Goal: Task Accomplishment & Management: Manage account settings

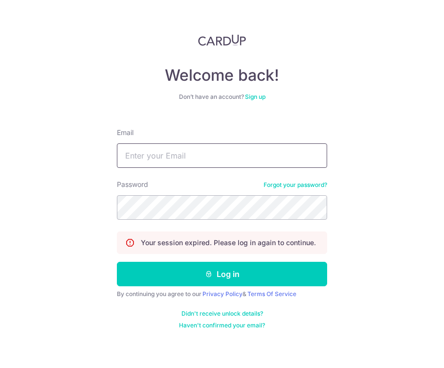
type input "[EMAIL_ADDRESS][DOMAIN_NAME]"
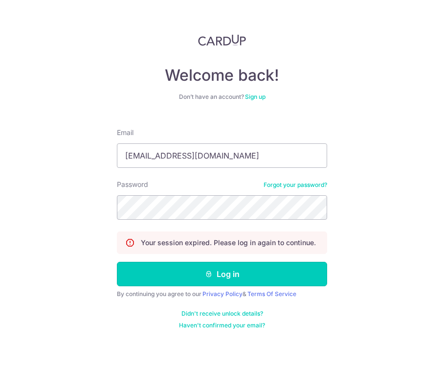
click at [165, 268] on button "Log in" at bounding box center [222, 274] width 210 height 24
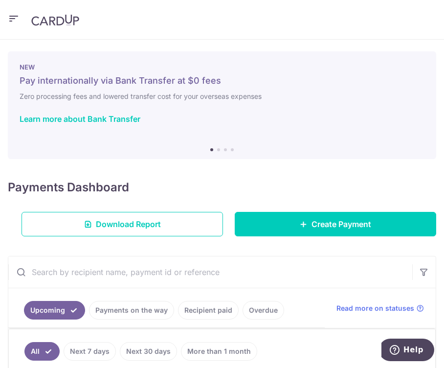
click at [13, 21] on icon "button" at bounding box center [14, 19] width 12 height 12
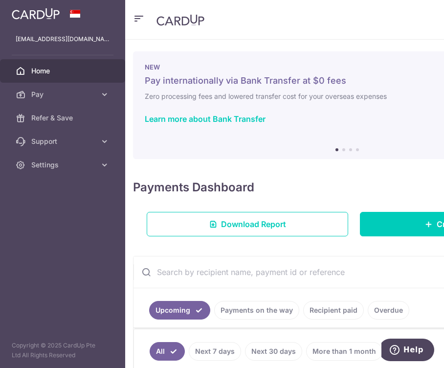
click at [343, 150] on ol at bounding box center [347, 149] width 23 height 3
click at [340, 147] on div "NEW Pay internationally via Bank Transfer at $0 fees Zero processing fees and l…" at bounding box center [347, 105] width 428 height 108
click at [343, 152] on div "NEW Pay internationally via Bank Transfer at $0 fees Zero processing fees and l…" at bounding box center [347, 105] width 428 height 108
click at [342, 151] on div "NEW Pay internationally via Bank Transfer at $0 fees Zero processing fees and l…" at bounding box center [347, 105] width 428 height 108
click at [342, 148] on li at bounding box center [343, 149] width 3 height 3
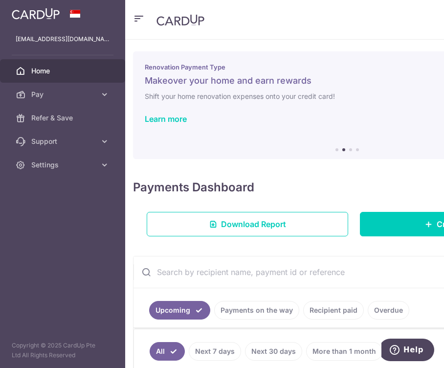
click at [352, 148] on ol at bounding box center [347, 149] width 23 height 3
click at [349, 149] on li at bounding box center [350, 149] width 3 height 3
click at [356, 150] on li at bounding box center [357, 149] width 3 height 3
click at [349, 150] on li at bounding box center [350, 149] width 3 height 3
click at [357, 150] on div "INTERNATIONAL PAYMENTS Earn rewards on your overseas expenses such as school fe…" at bounding box center [347, 105] width 428 height 108
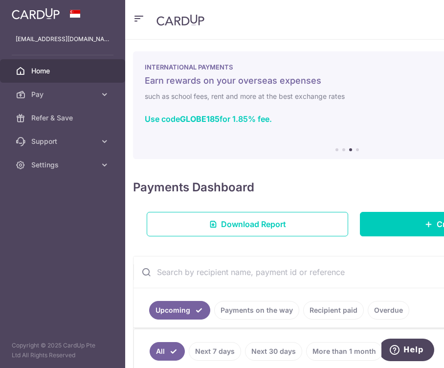
click at [356, 149] on li at bounding box center [357, 149] width 3 height 3
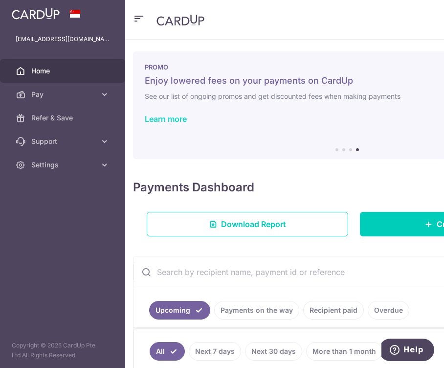
click at [162, 119] on link "Learn more" at bounding box center [166, 119] width 42 height 10
